Goal: Information Seeking & Learning: Learn about a topic

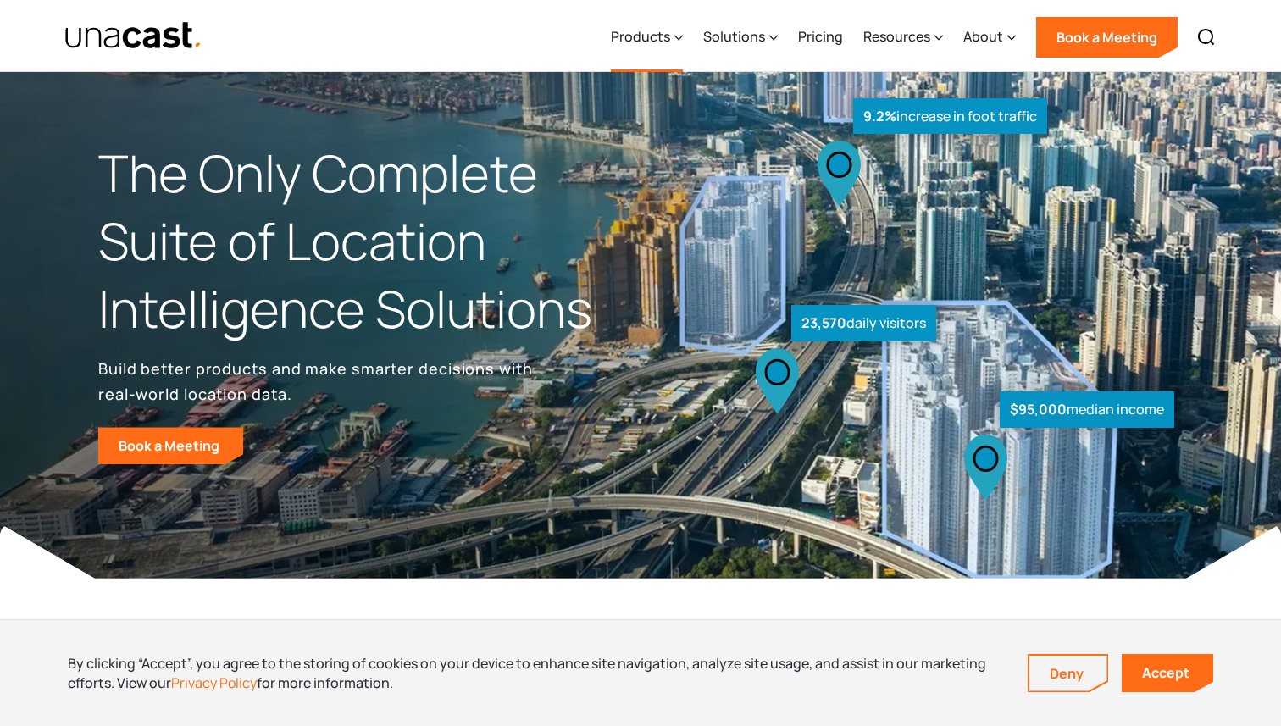
click at [674, 38] on div "Products" at bounding box center [647, 37] width 72 height 69
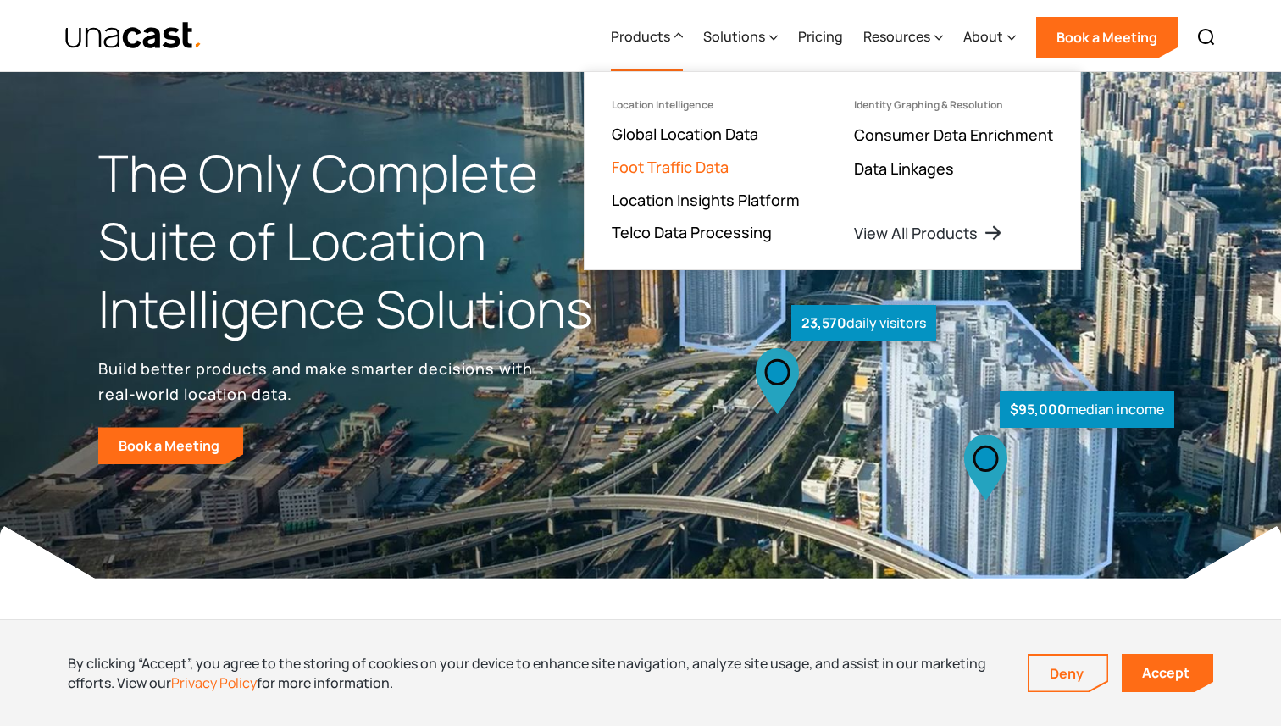
click at [720, 164] on link "Foot Traffic Data" at bounding box center [670, 167] width 117 height 20
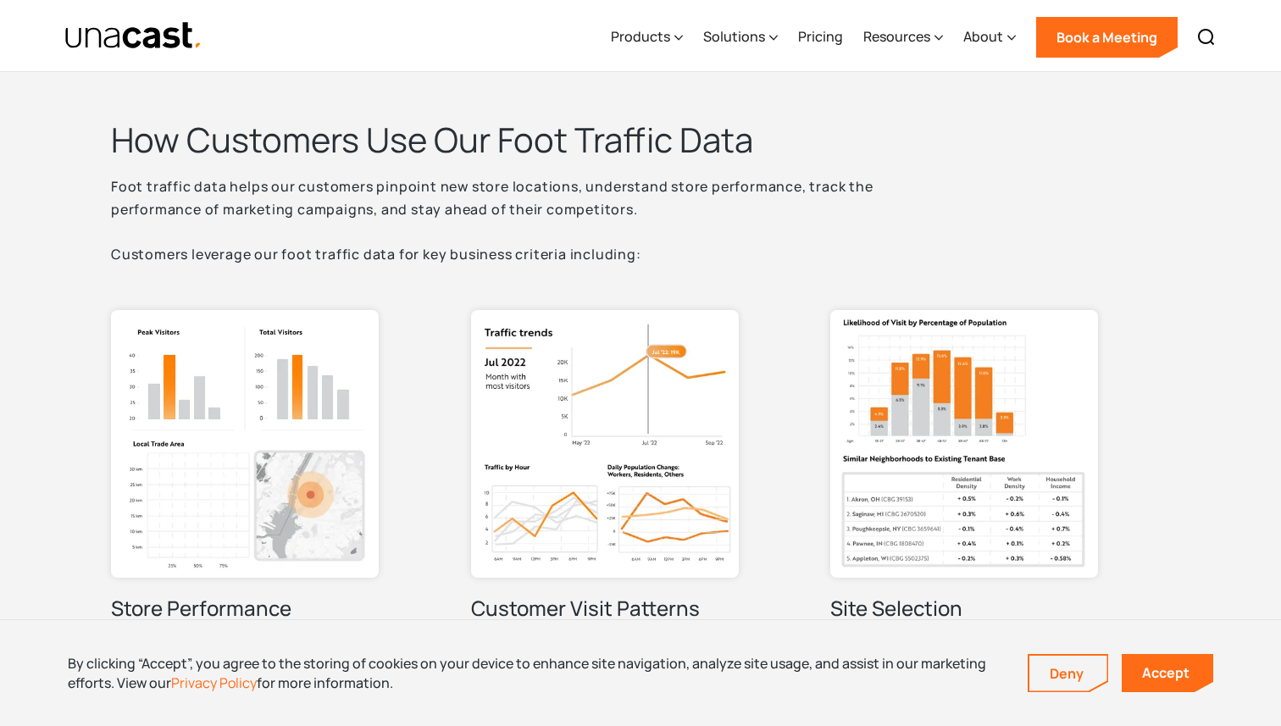
scroll to position [684, 0]
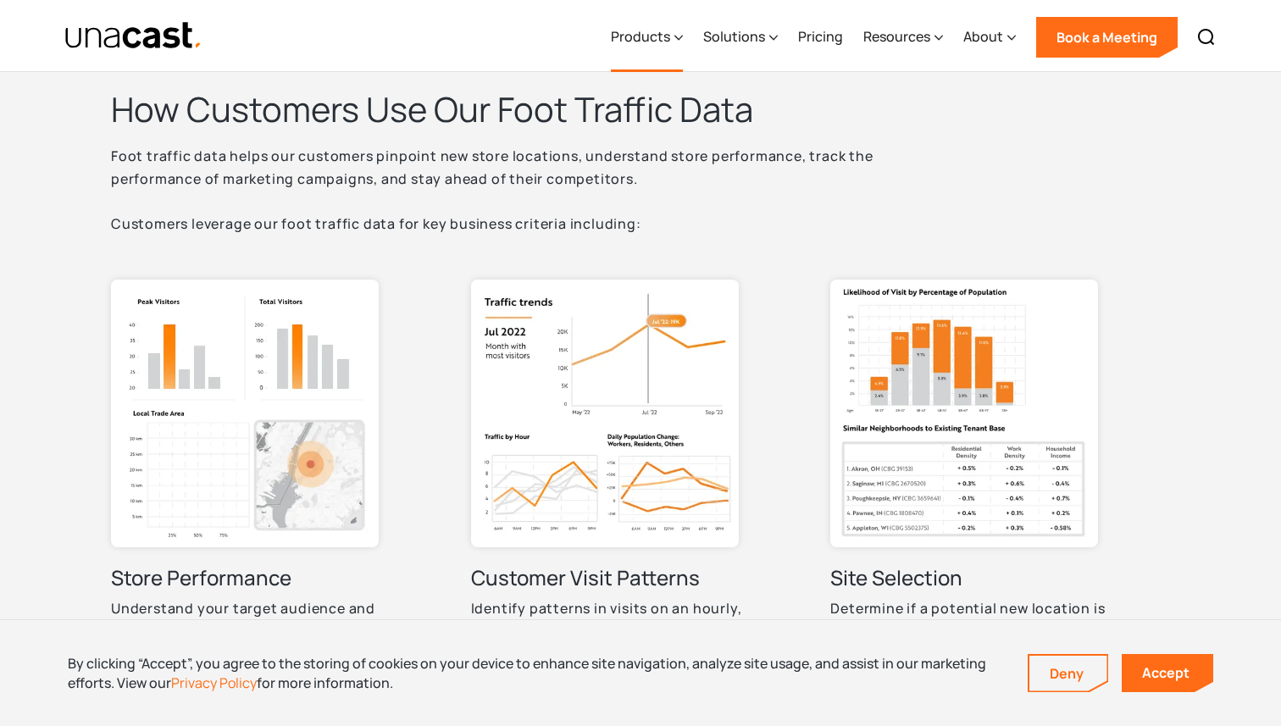
click at [681, 31] on icon at bounding box center [679, 38] width 8 height 18
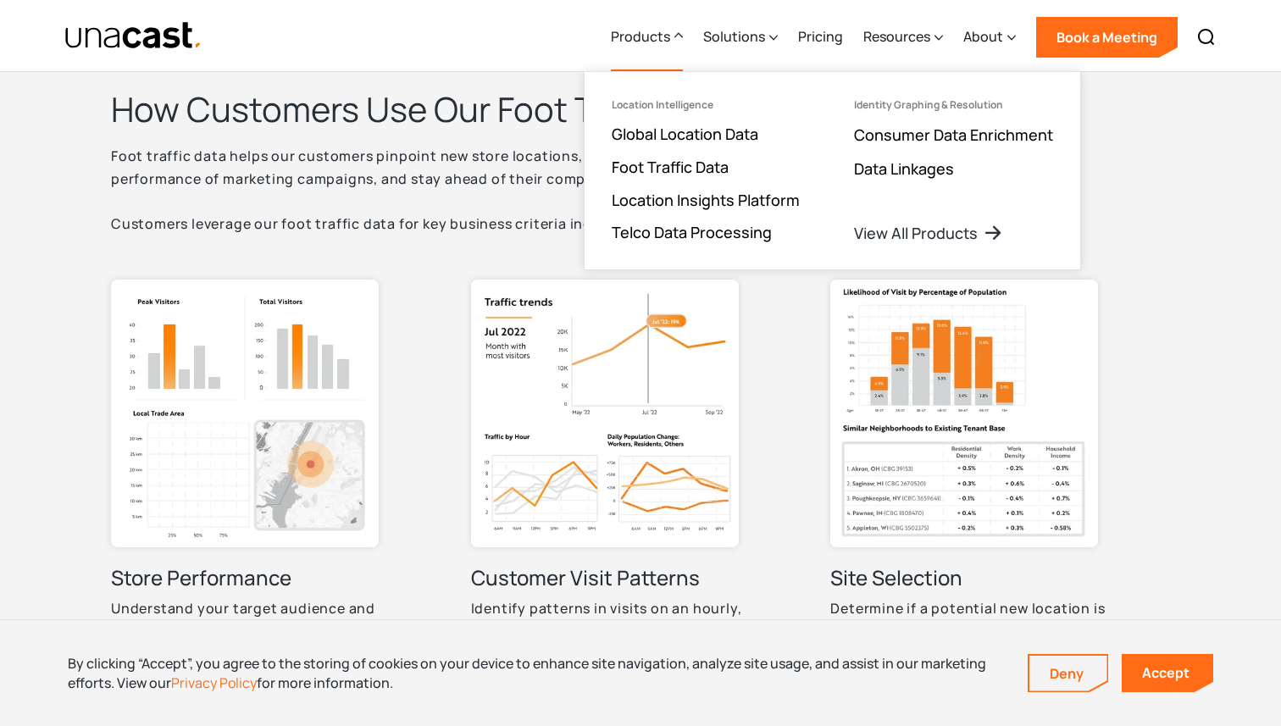
click at [484, 191] on p "Foot traffic data helps our customers pinpoint new store locations, understand …" at bounding box center [534, 190] width 847 height 91
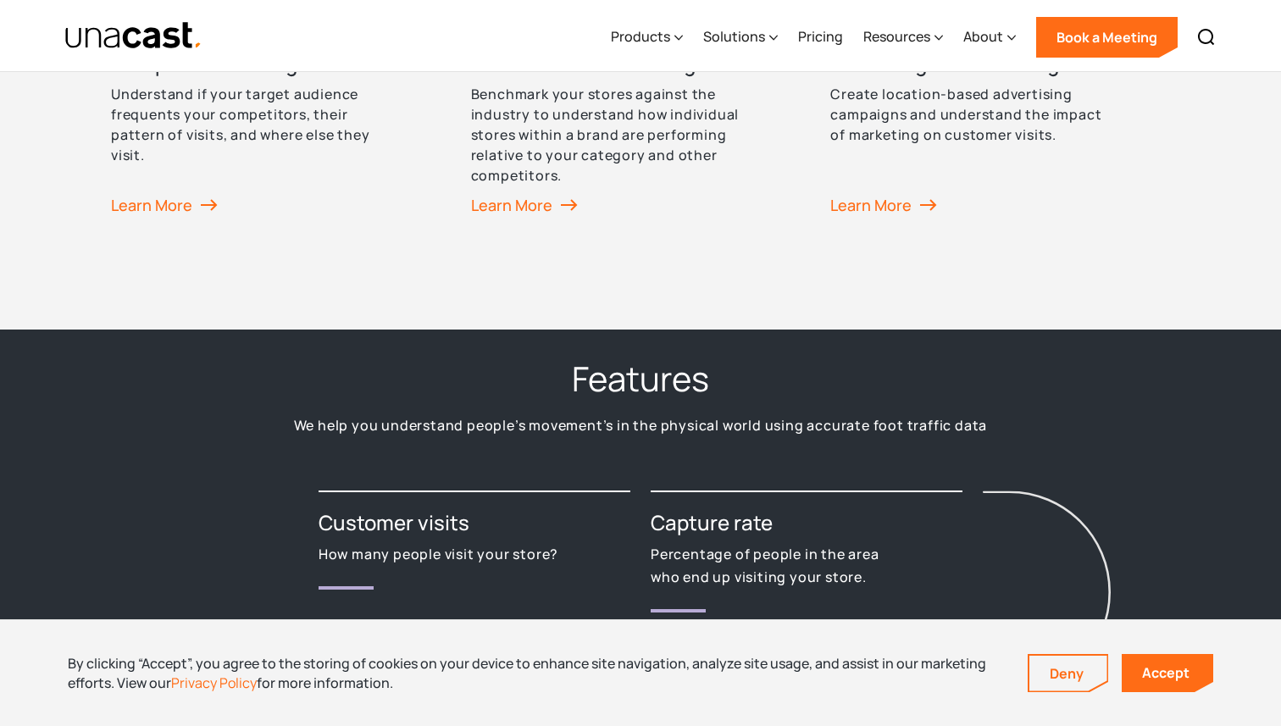
scroll to position [1687, 0]
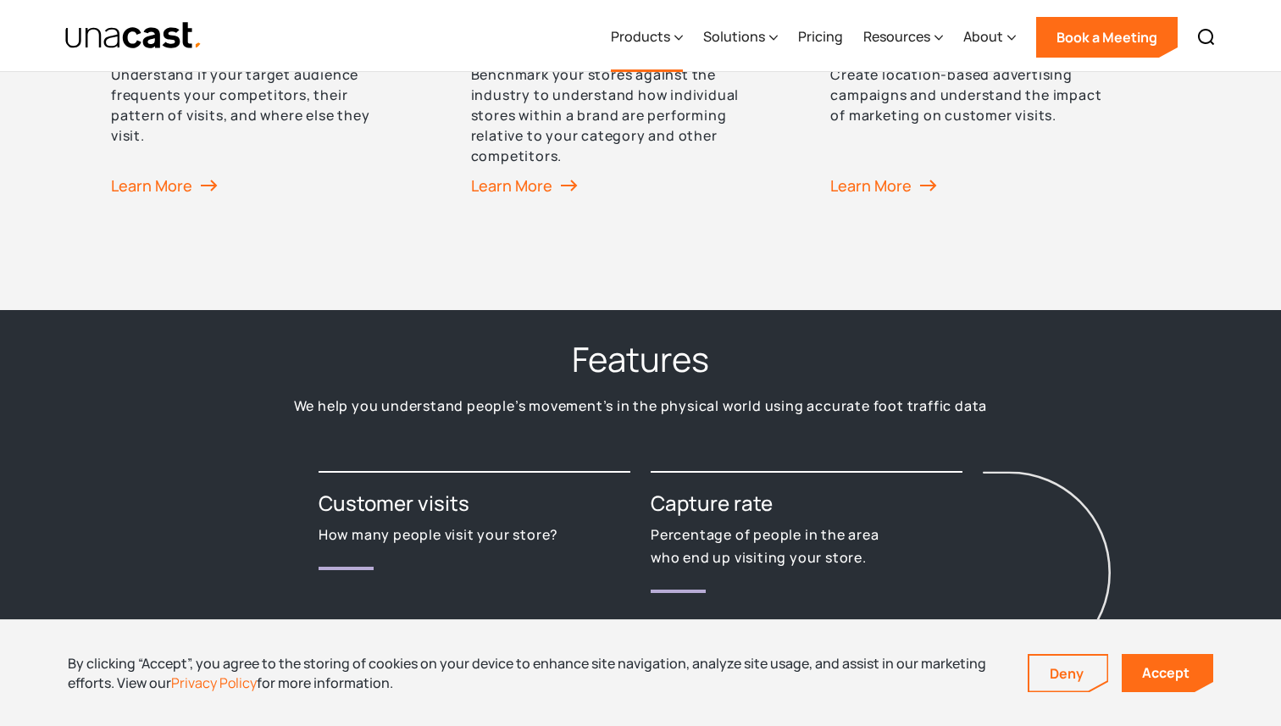
click at [669, 30] on div "Products" at bounding box center [640, 36] width 59 height 20
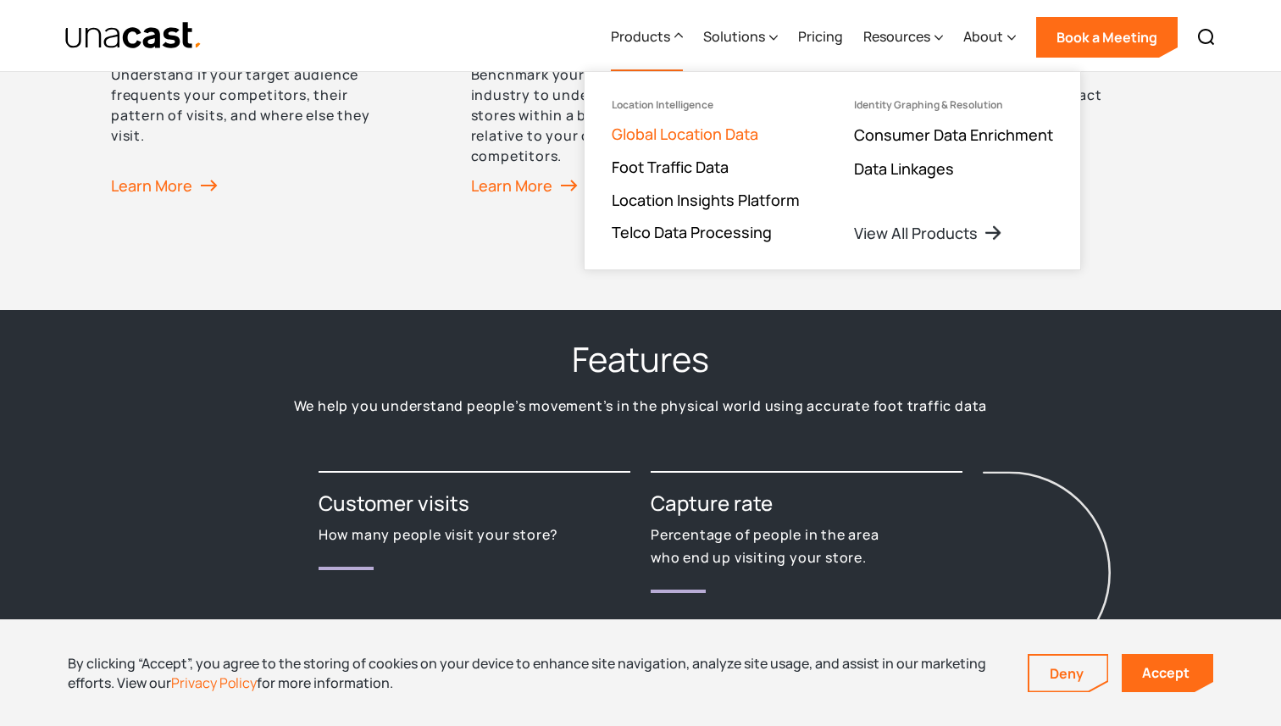
click at [689, 128] on link "Global Location Data" at bounding box center [685, 134] width 147 height 20
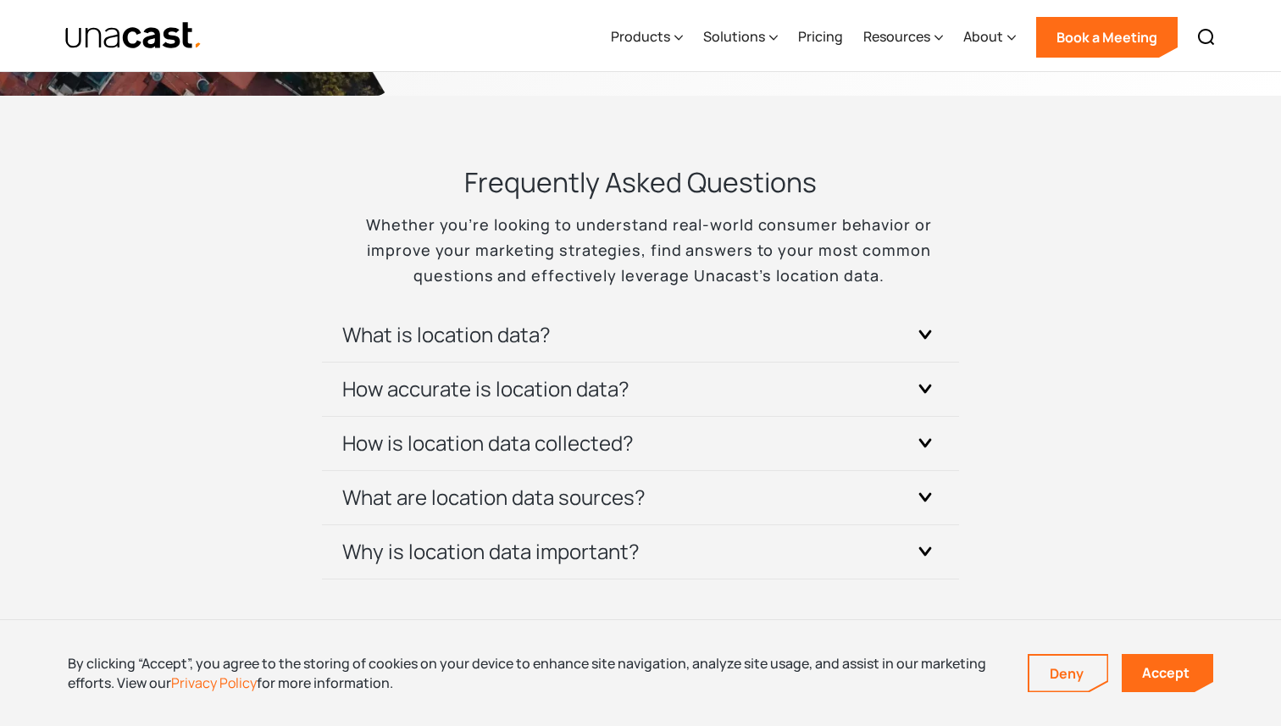
scroll to position [4989, 0]
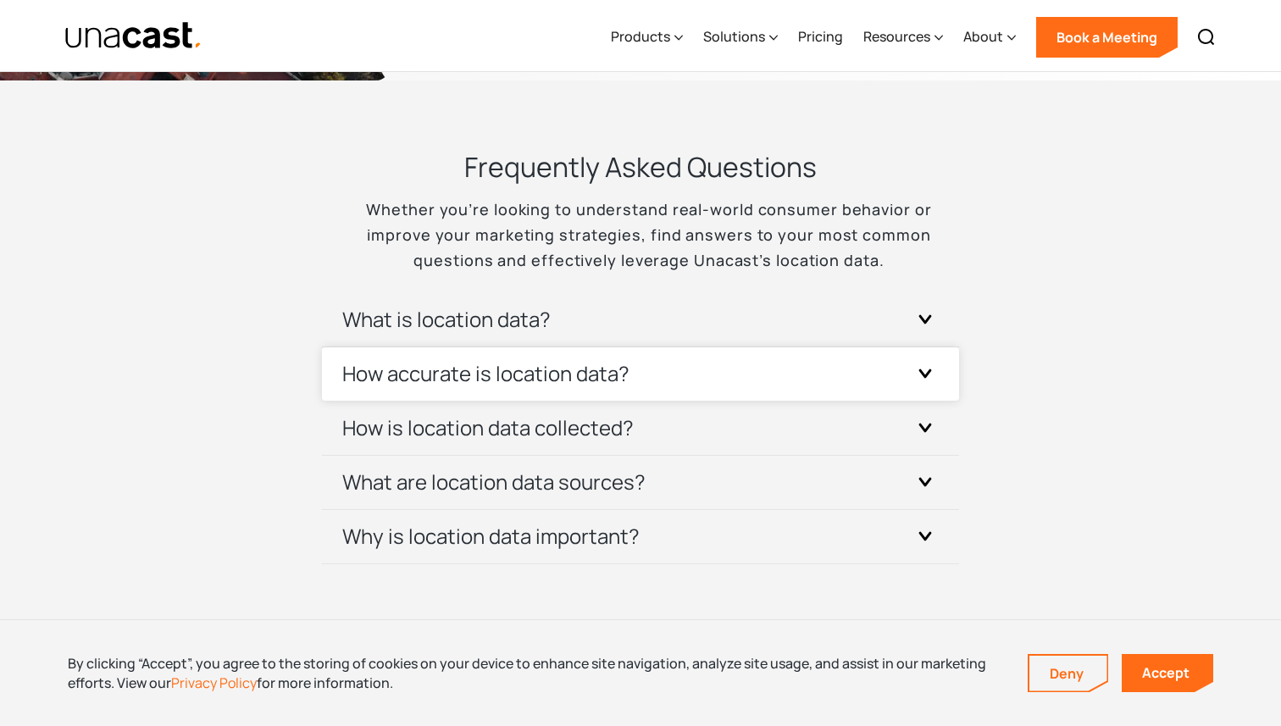
click at [571, 389] on div "How accurate is location data?" at bounding box center [640, 373] width 597 height 53
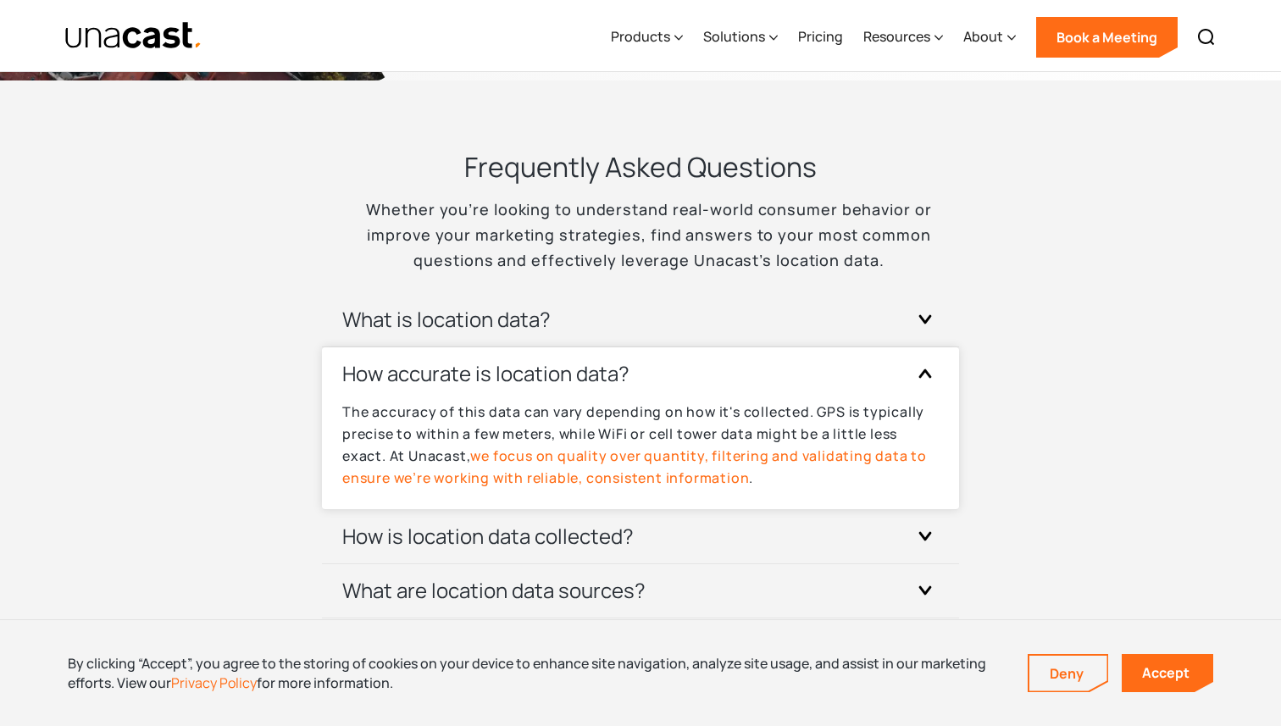
click at [571, 389] on div "How accurate is location data?" at bounding box center [640, 373] width 597 height 53
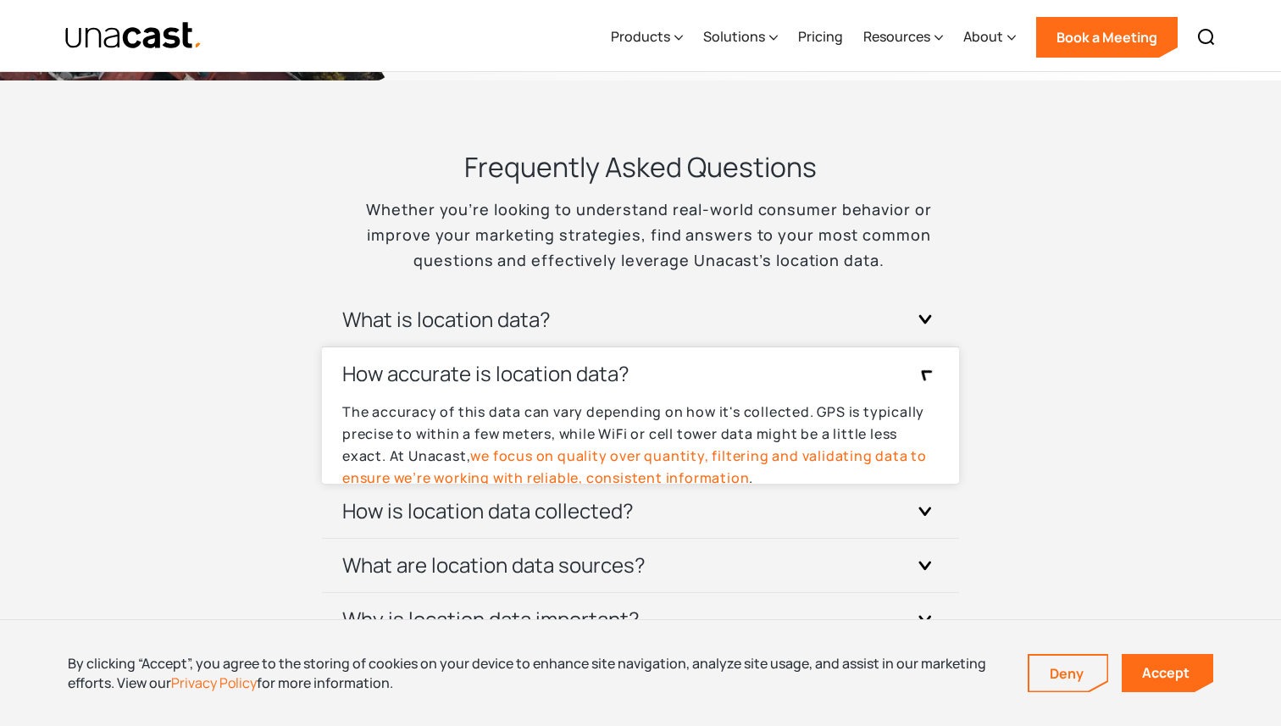
click at [571, 389] on div "How accurate is location data?" at bounding box center [640, 373] width 597 height 53
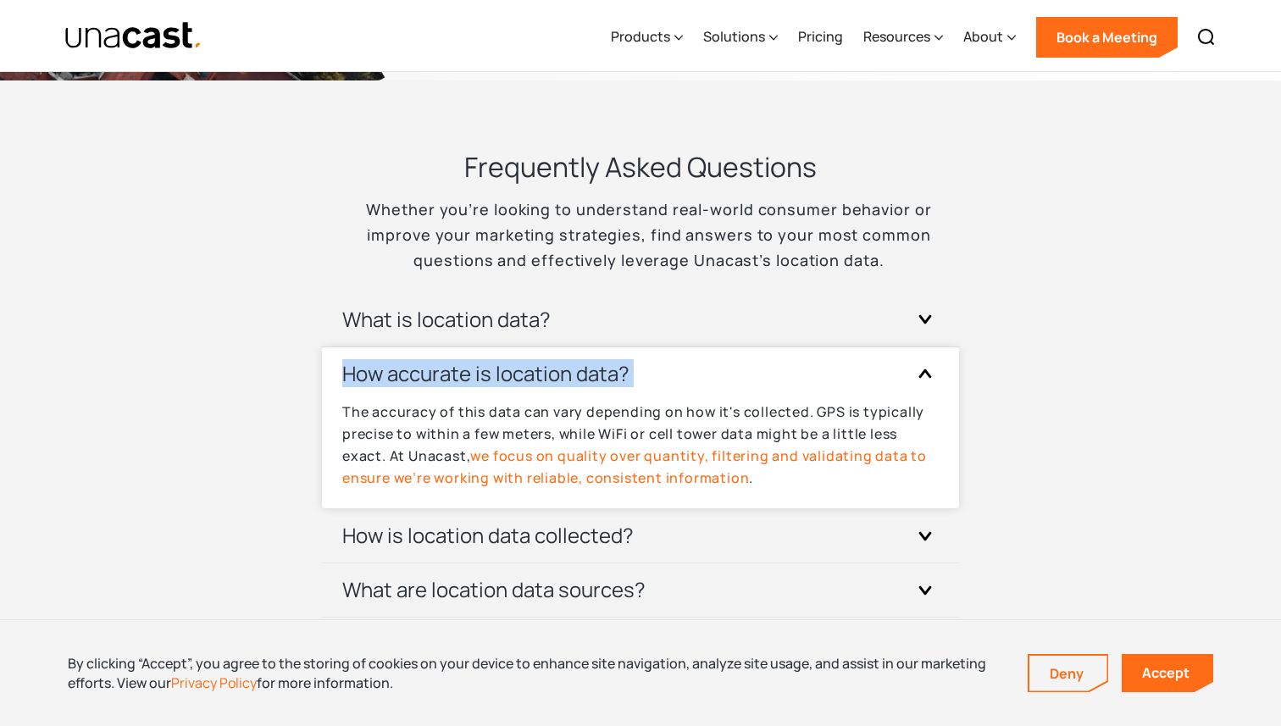
click at [571, 389] on div "How accurate is location data?" at bounding box center [640, 373] width 597 height 53
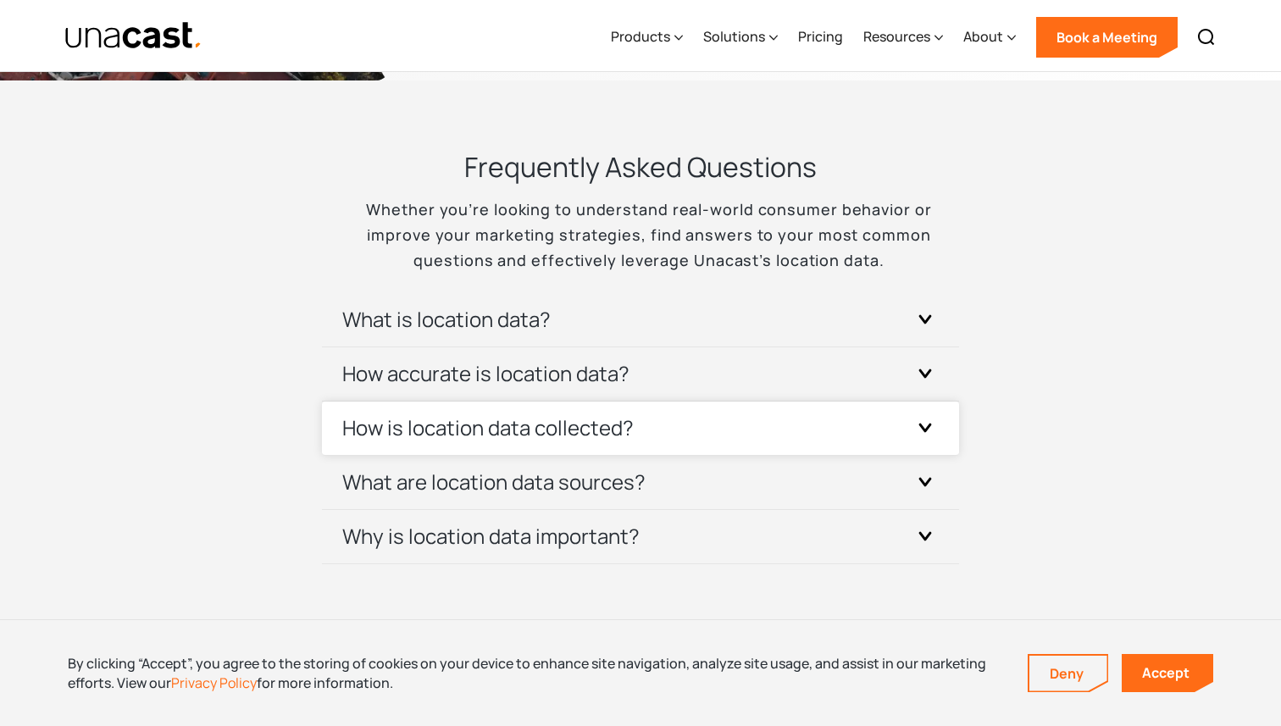
click at [640, 453] on div "How is location data collected?" at bounding box center [640, 428] width 597 height 53
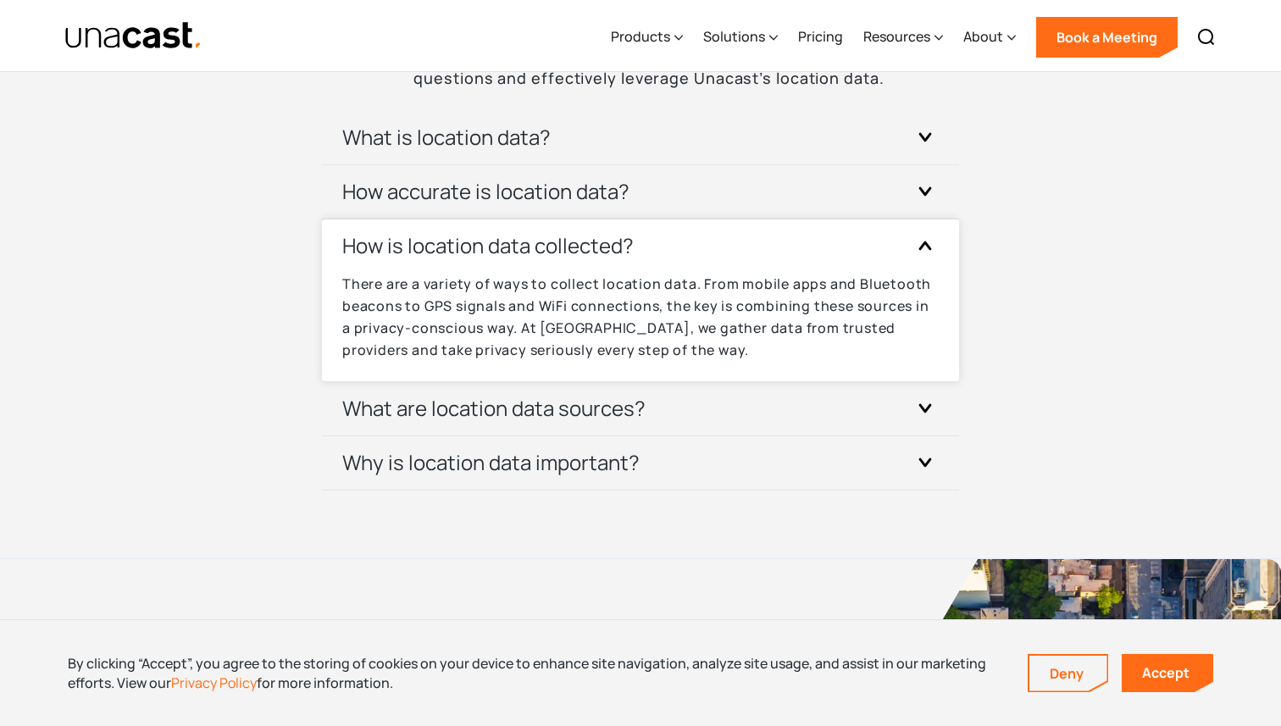
scroll to position [5179, 0]
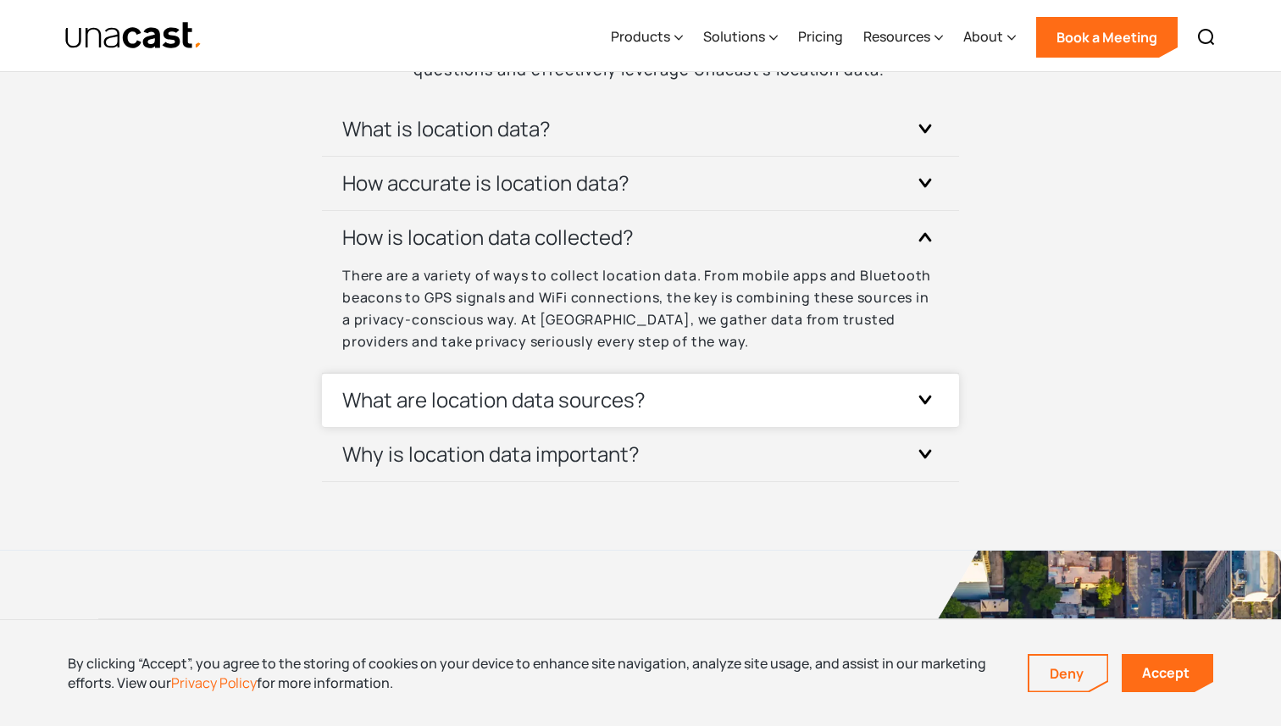
click at [691, 397] on div "What are location data sources?" at bounding box center [640, 400] width 597 height 53
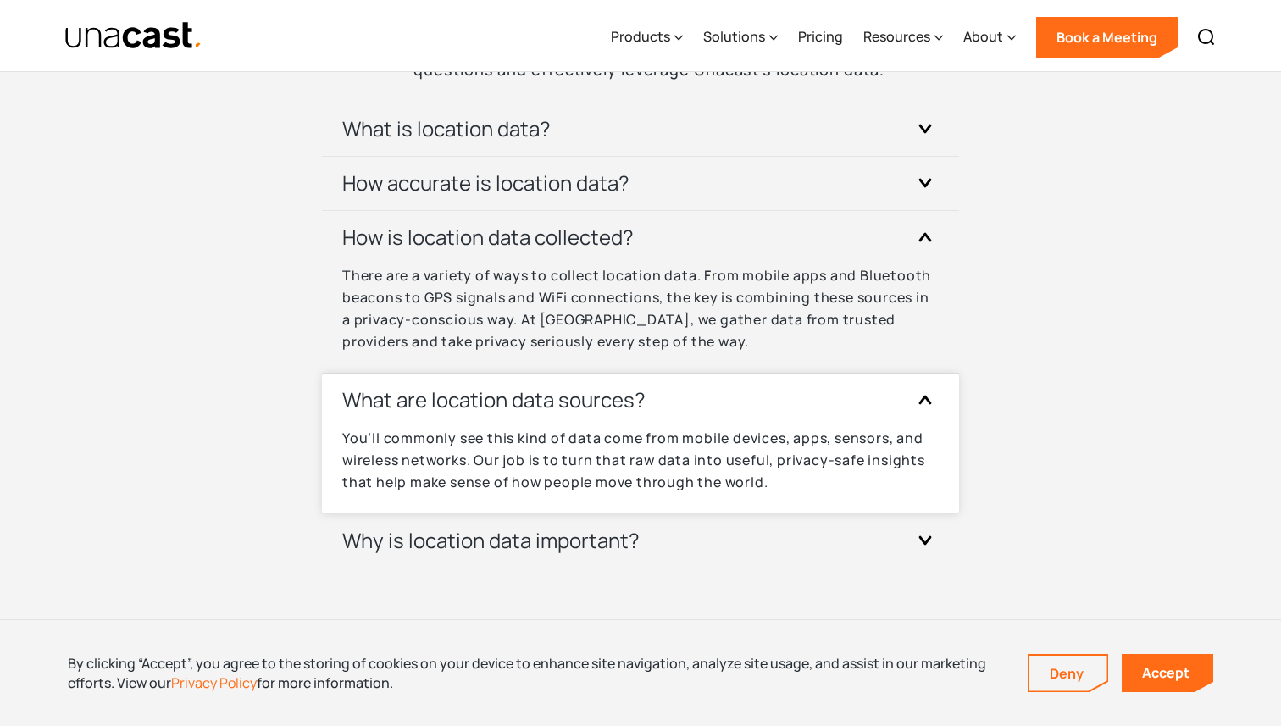
click at [691, 397] on div "What are location data sources?" at bounding box center [640, 400] width 597 height 53
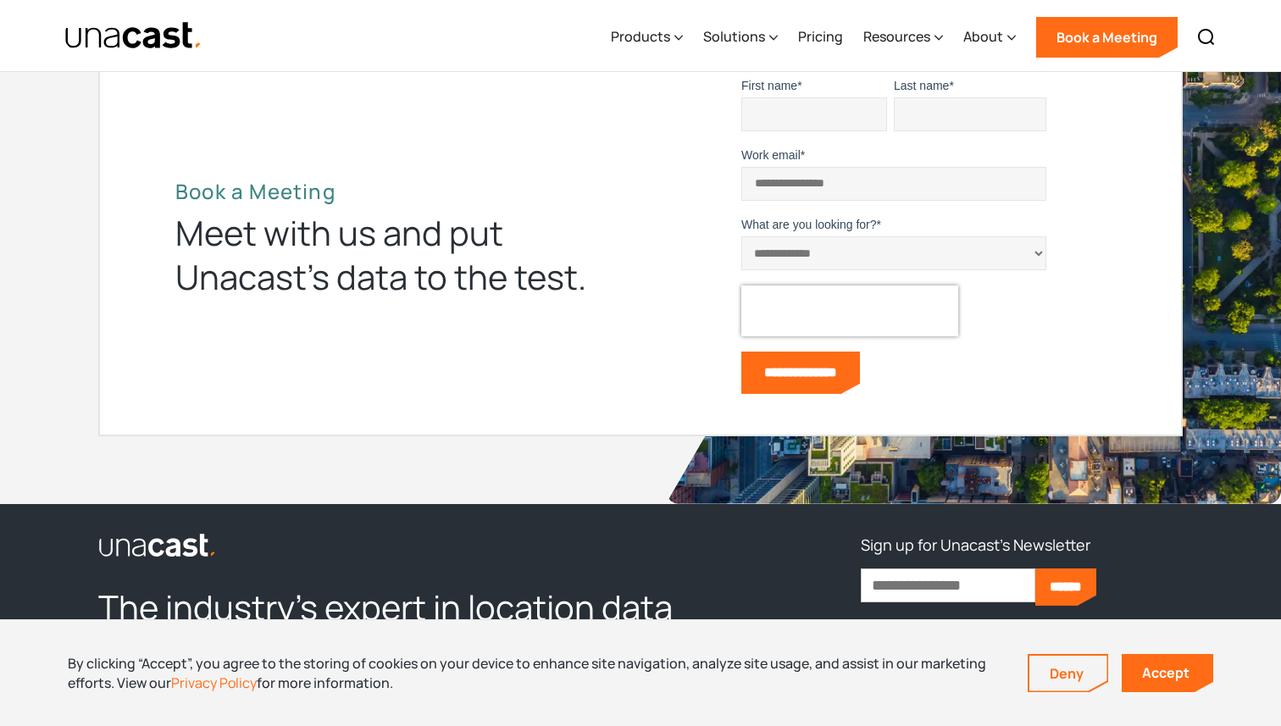
scroll to position [5790, 0]
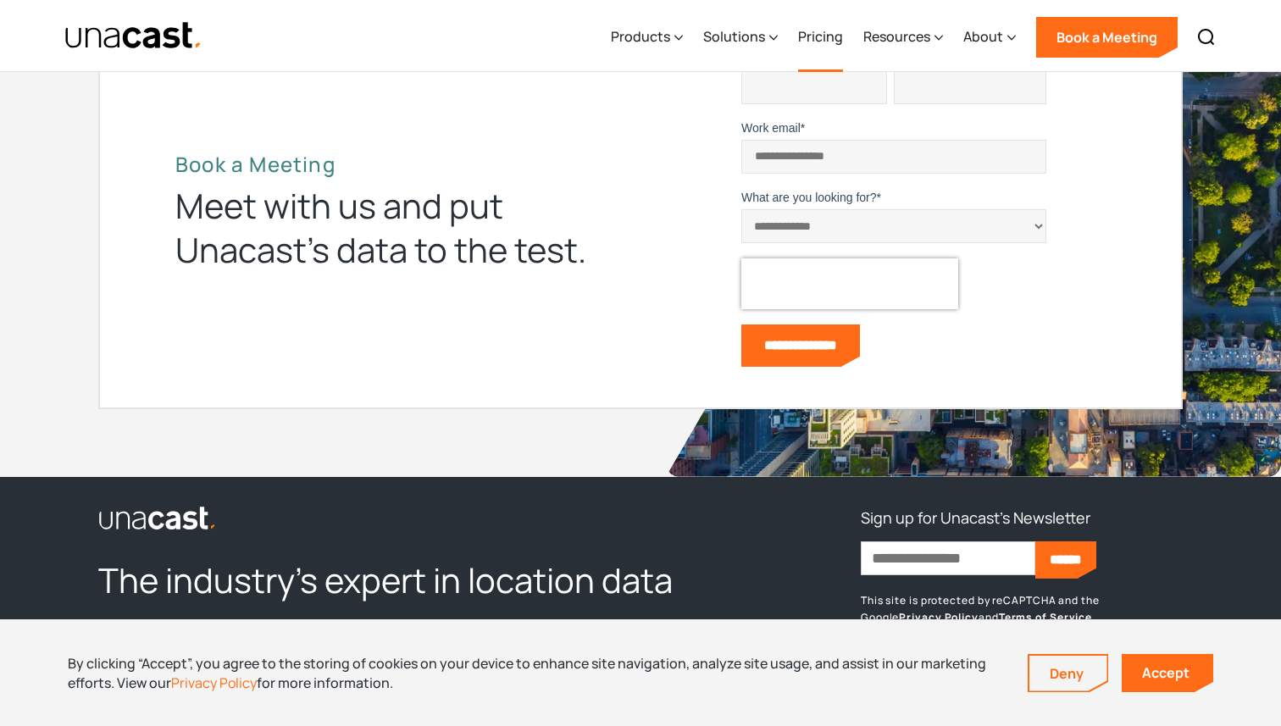
click at [837, 49] on link "Pricing" at bounding box center [820, 37] width 45 height 69
